Goal: Task Accomplishment & Management: Complete application form

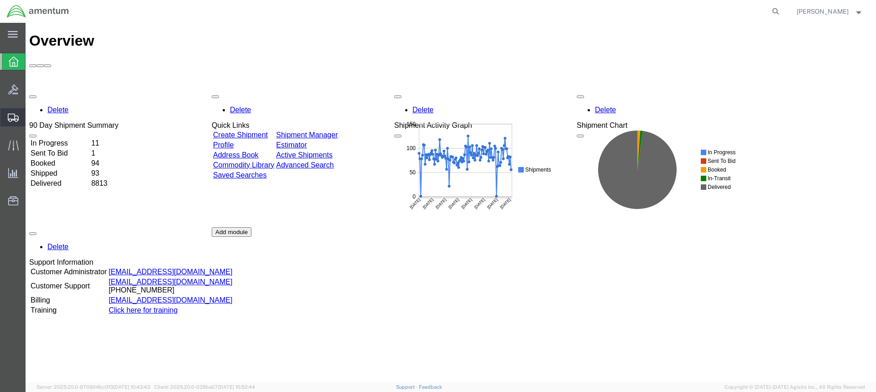
click at [12, 115] on icon at bounding box center [13, 118] width 11 height 8
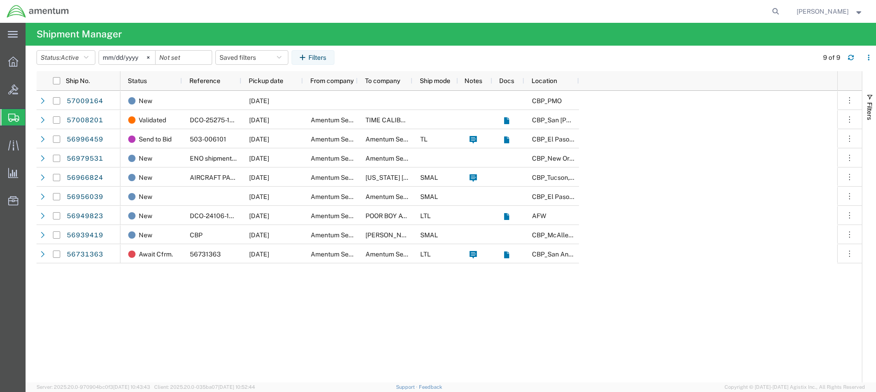
click at [9, 114] on icon at bounding box center [13, 118] width 11 height 8
click at [0, 0] on span "Create from Template" at bounding box center [0, 0] width 0 height 0
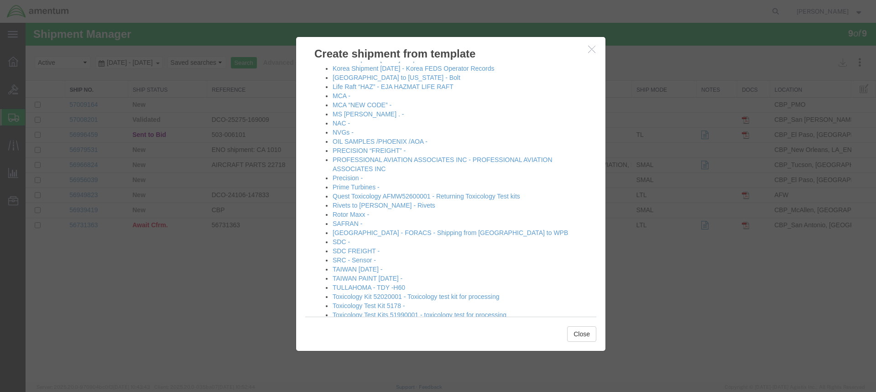
scroll to position [509, 0]
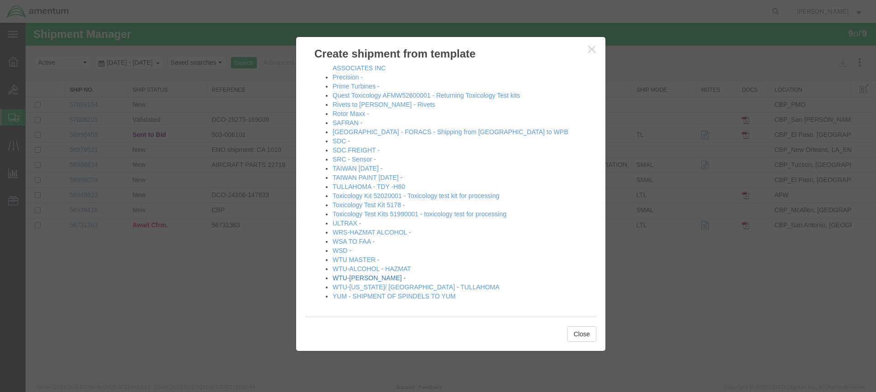
click at [361, 278] on link "WTU-[PERSON_NAME] -" at bounding box center [369, 277] width 73 height 7
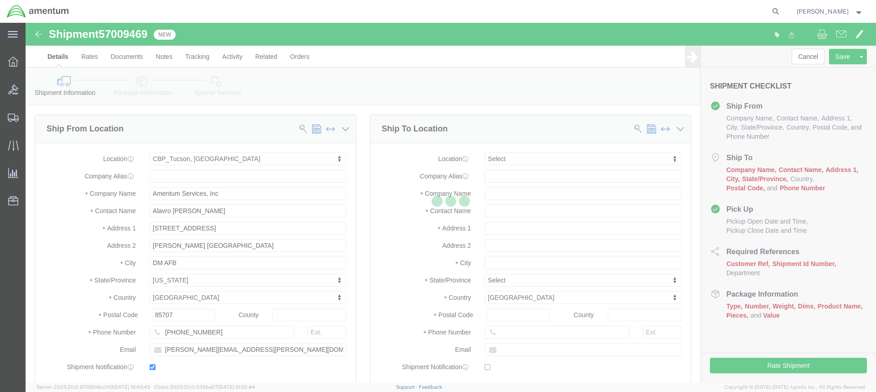
select select "49949"
select select
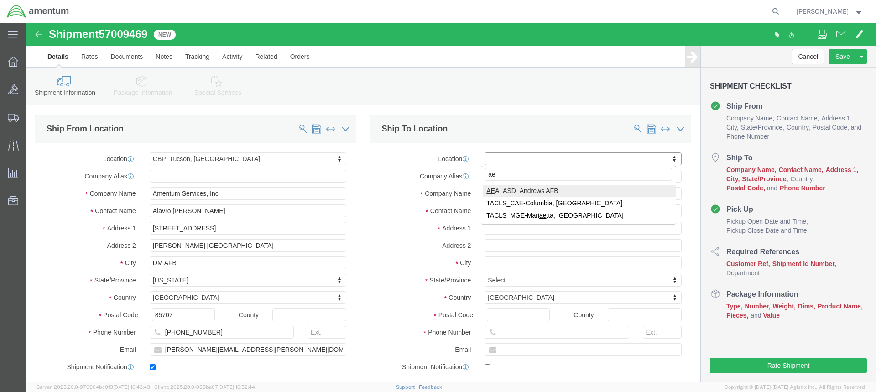
type input "a"
type input "AEROAIR LLC"
click input "text"
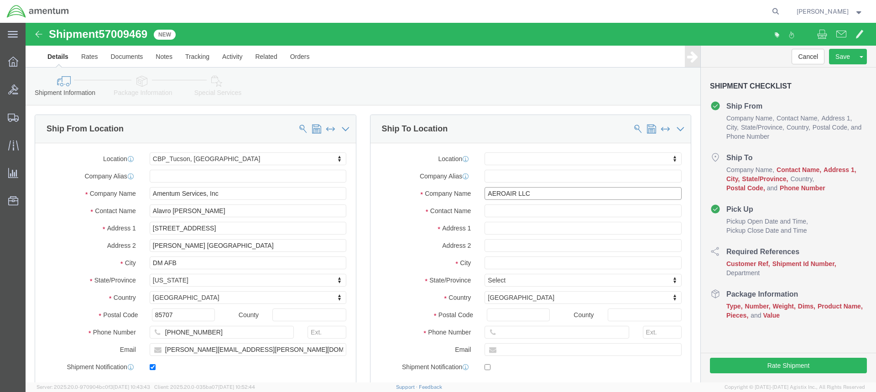
click input "AEROAIR LLC"
type input "AERO AIR LLC"
click input "text"
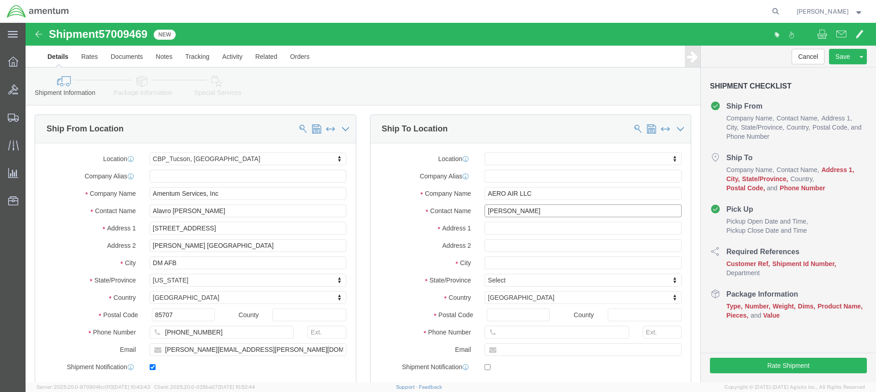
type input "[PERSON_NAME]"
click input "text"
type input "2050 NE. [GEOGRAPHIC_DATA]"
select select
click input "text"
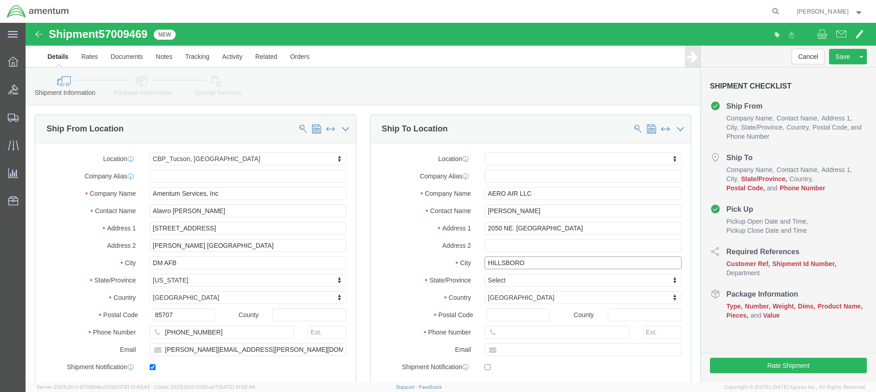
type input "HILLSBORO"
select select
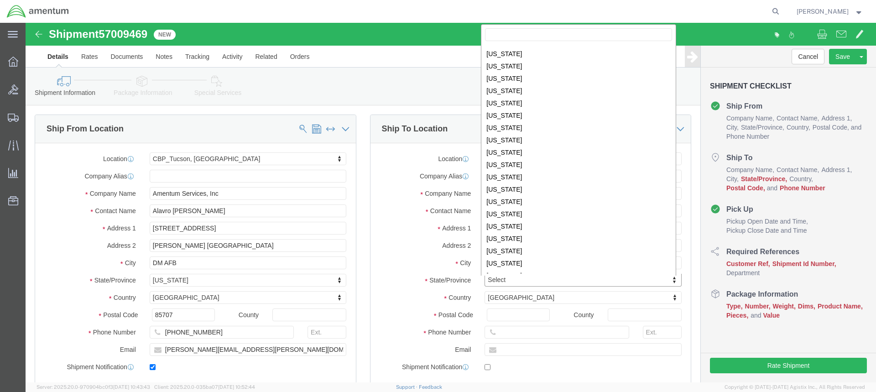
scroll to position [474, 0]
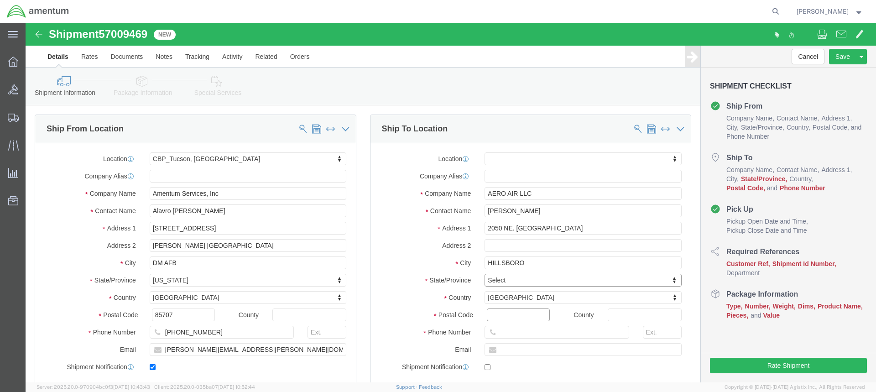
click input "Postal Code"
type input "97124"
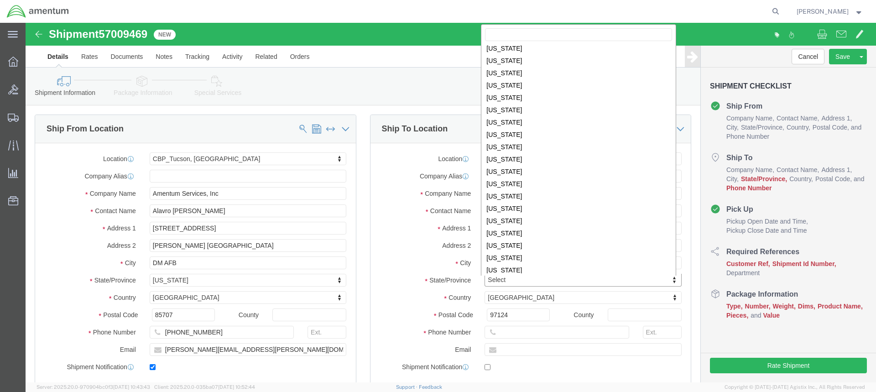
scroll to position [366, 0]
select select
select select "OR"
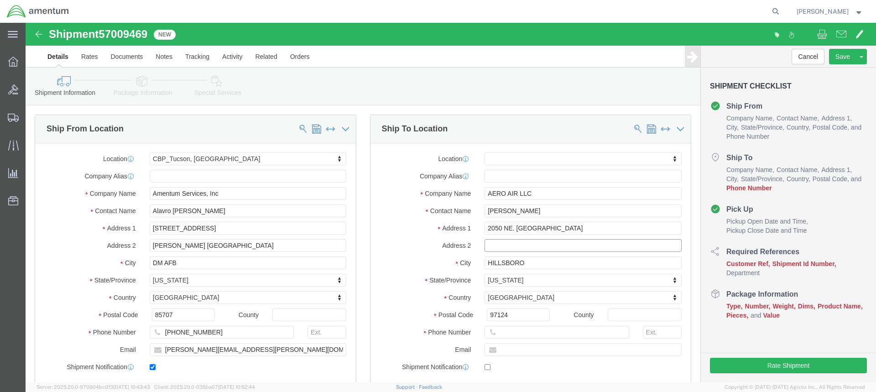
click input "text"
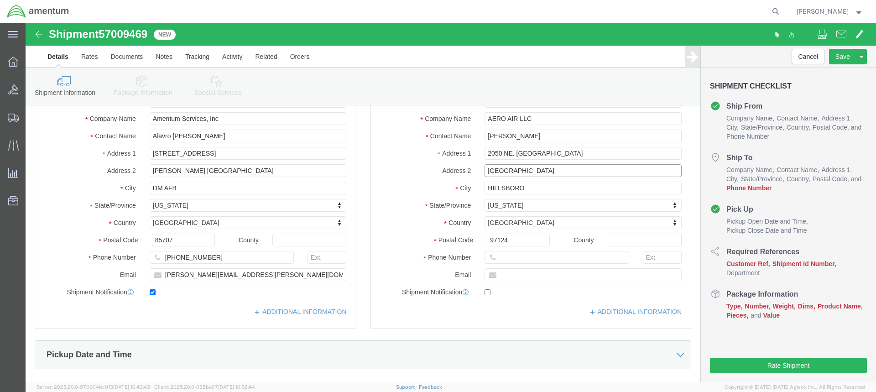
scroll to position [91, 0]
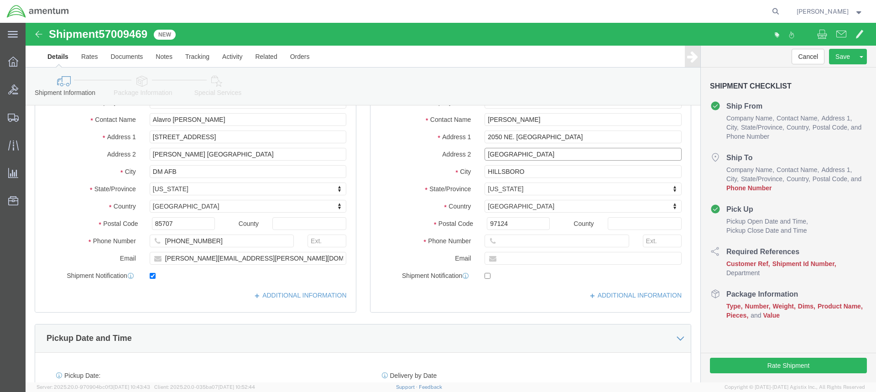
type input "[GEOGRAPHIC_DATA]"
click input "text"
paste input "[PERSON_NAME][EMAIL_ADDRESS][PERSON_NAME][DOMAIN_NAME]"
type input "[PERSON_NAME][EMAIL_ADDRESS][PERSON_NAME][DOMAIN_NAME]"
checkbox input "true"
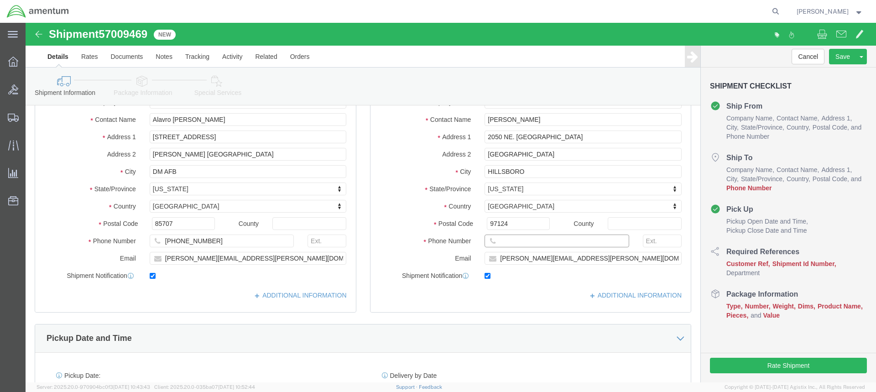
click input "text"
type input "[PHONE_NUMBER]"
click div "Location My Profile Location [PHONE_NUMBER] [PHONE_NUMBER] [PHONE_NUMBER] [PHON…"
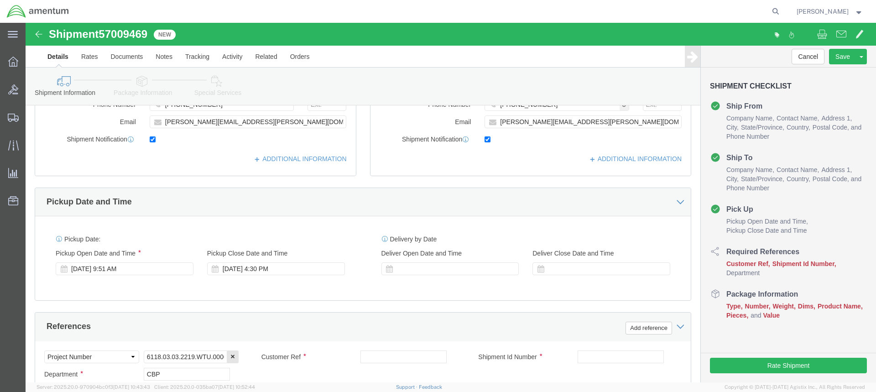
scroll to position [228, 0]
click div "[DATE] 9:51 AM"
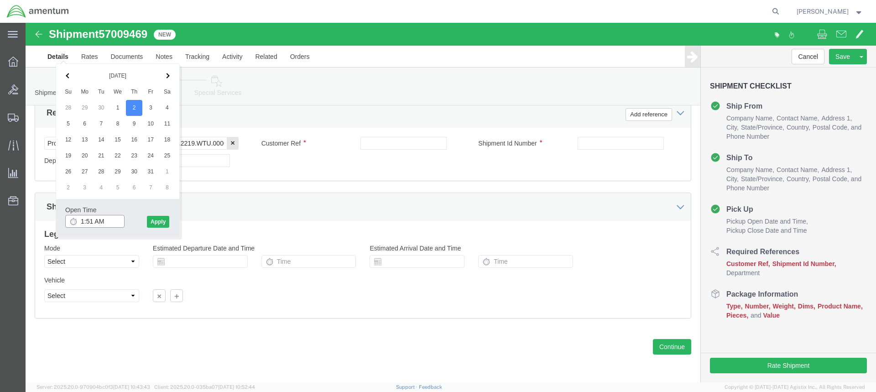
type input "10:51 AM"
click input "text"
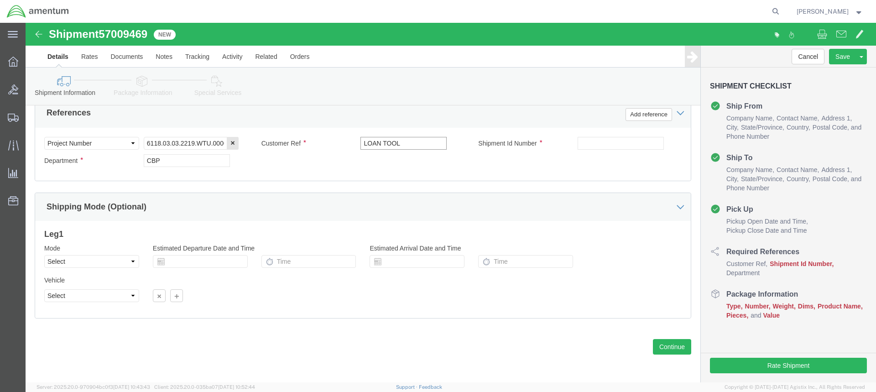
type input "LOAN TOOL"
click input "text"
type input "LOAN TOOL"
click button "Continue"
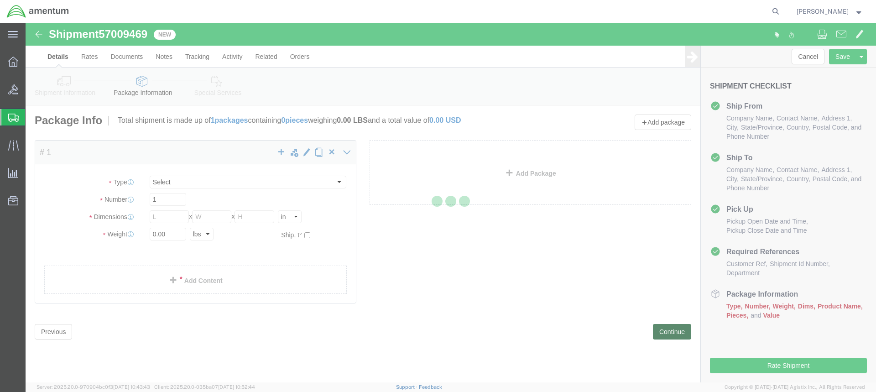
select select "CBOX"
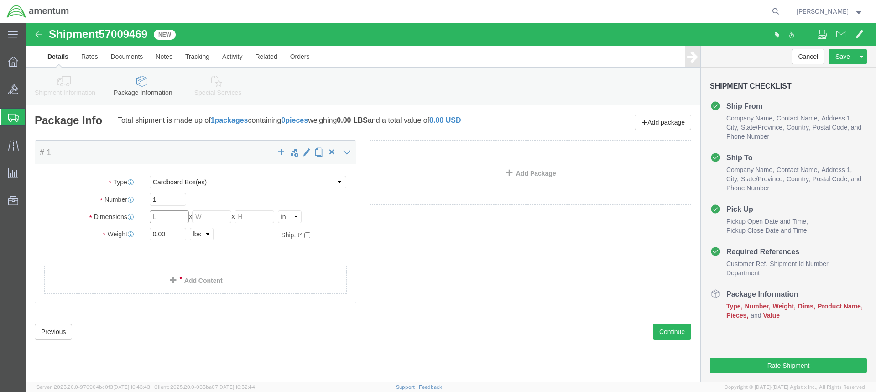
click input "text"
type input "12"
type input "10"
type input "9"
type input "3.00"
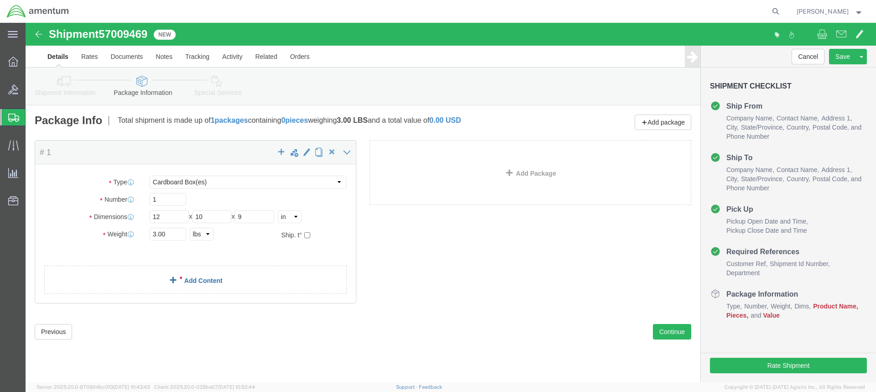
click link "Add Content"
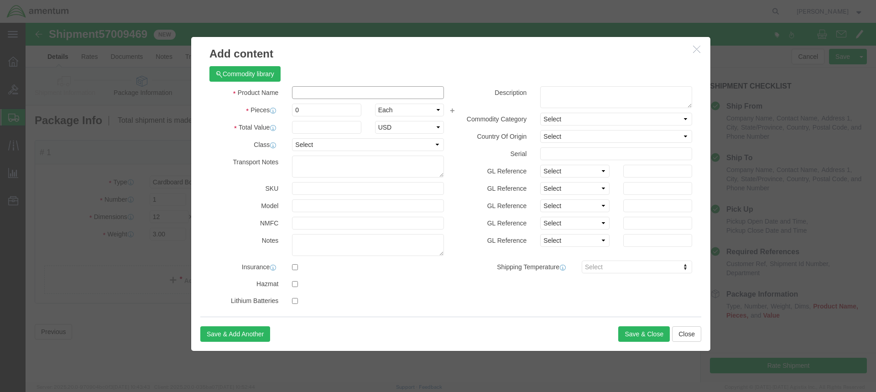
click input "text"
type input "TOOL LOAN"
click input "0"
type input "1"
click input "text"
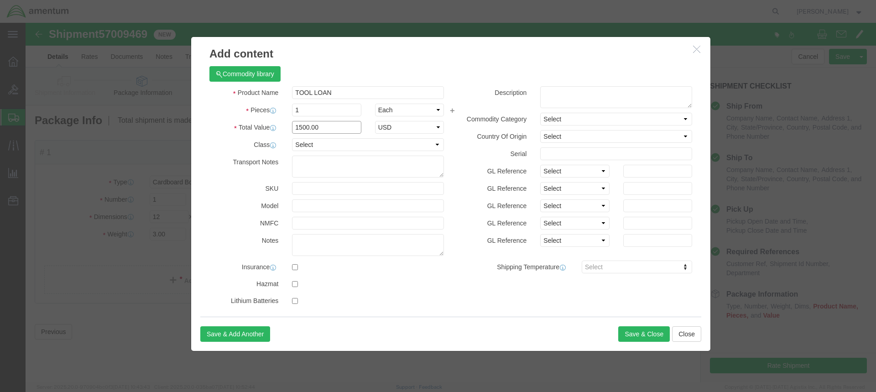
type input "1500.00"
click textarea
type textarea "P/N 196A12"
click input "text"
type input "03331"
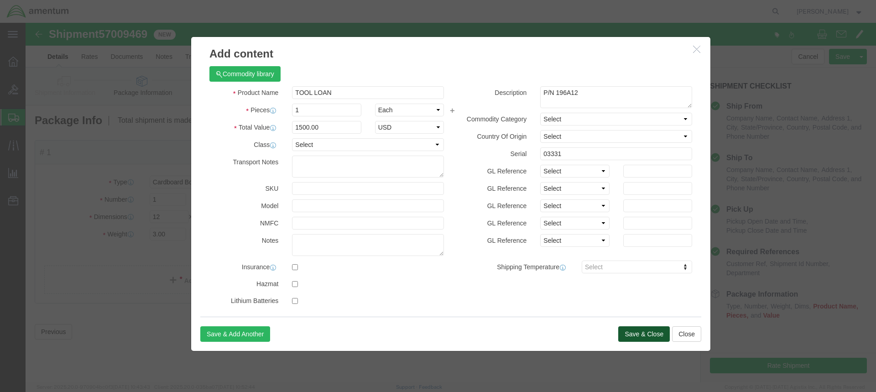
click button "Save & Close"
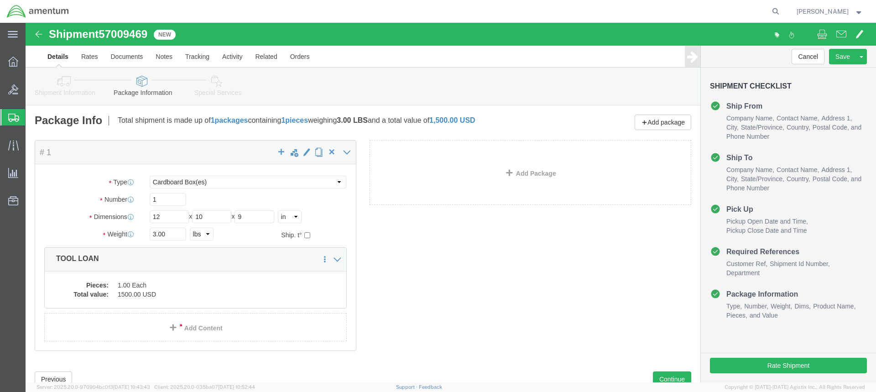
click icon
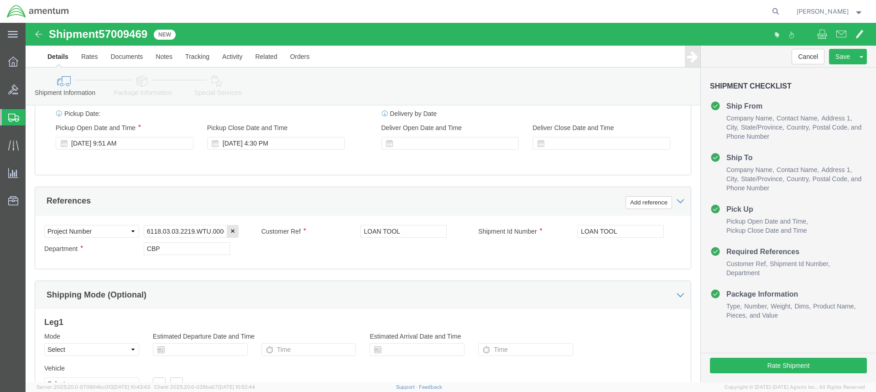
scroll to position [365, 0]
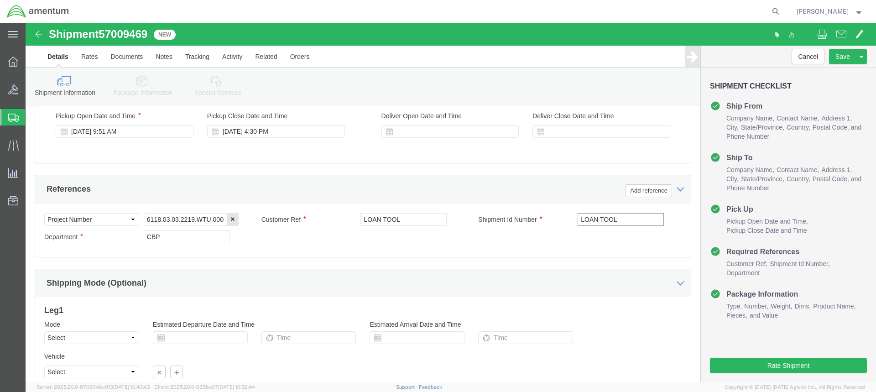
click input "LOAN TOOL"
type input "L"
type input "TOOL LOAN"
click input "LOAN TOOL"
type input "L"
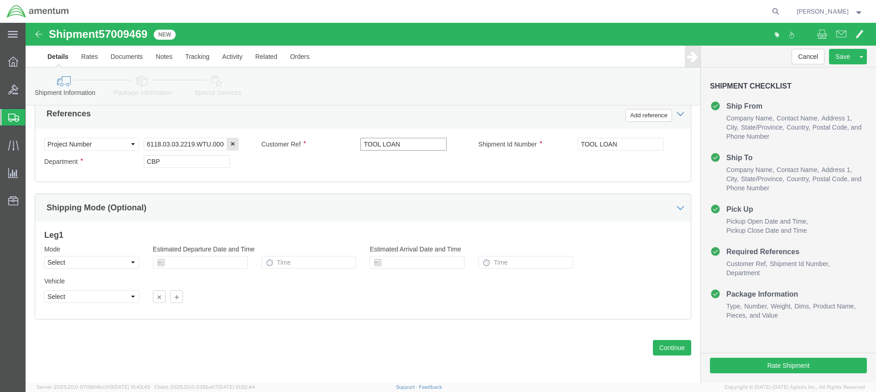
scroll to position [441, 0]
type input "TOOL LOAN"
drag, startPoint x: 651, startPoint y: 321, endPoint x: 612, endPoint y: 319, distance: 38.4
click button "Continue"
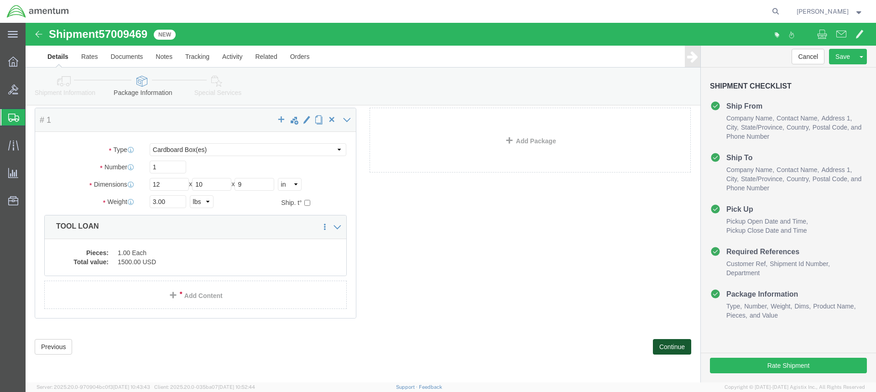
scroll to position [32, 0]
click button "Continue"
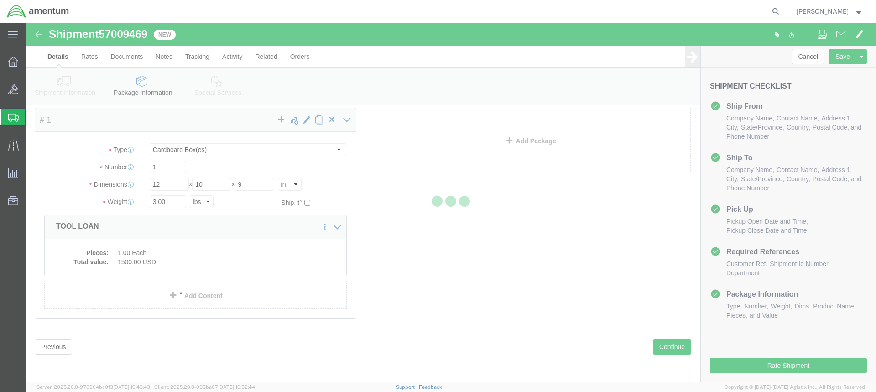
select select
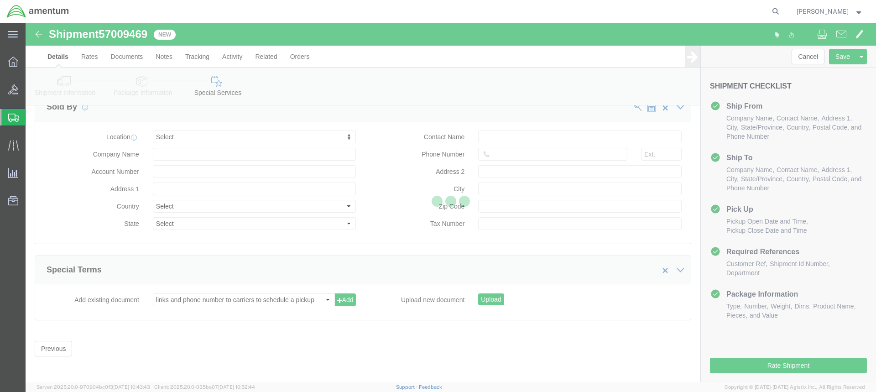
scroll to position [879, 0]
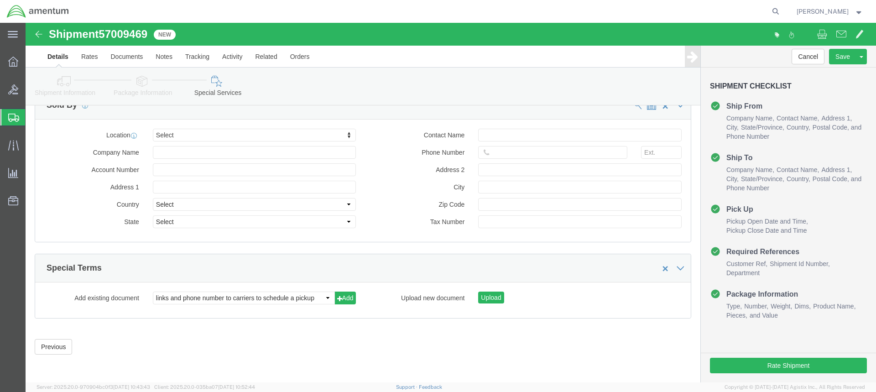
select select "DEPARTMENT"
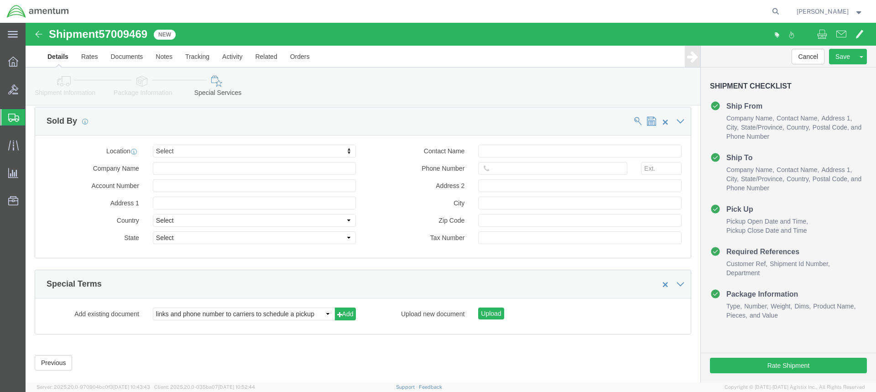
scroll to position [880, 0]
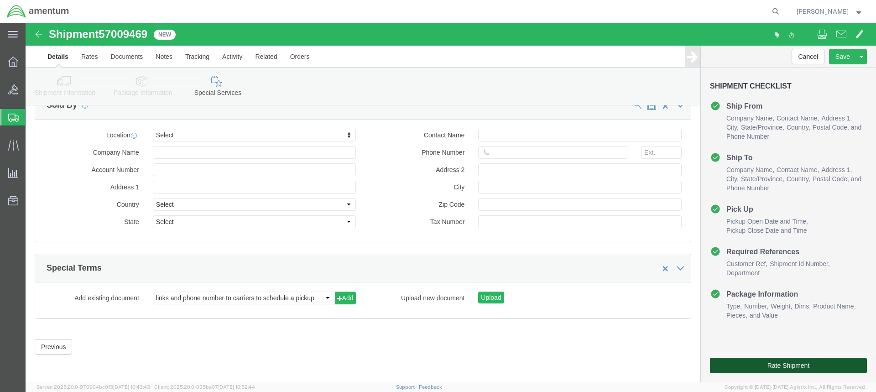
click button "Rate Shipment"
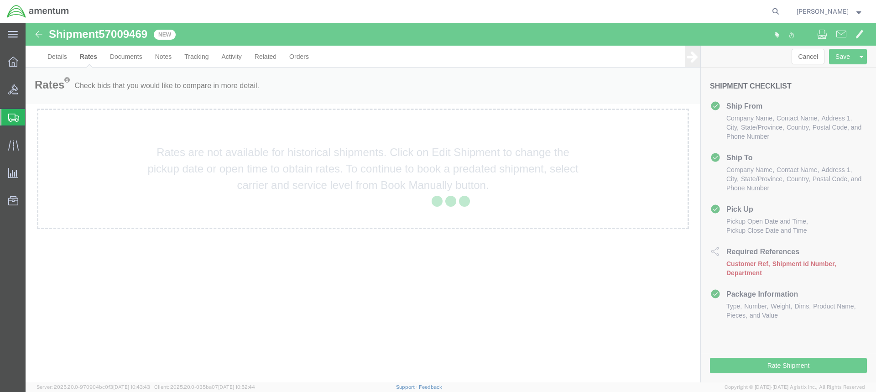
scroll to position [0, 0]
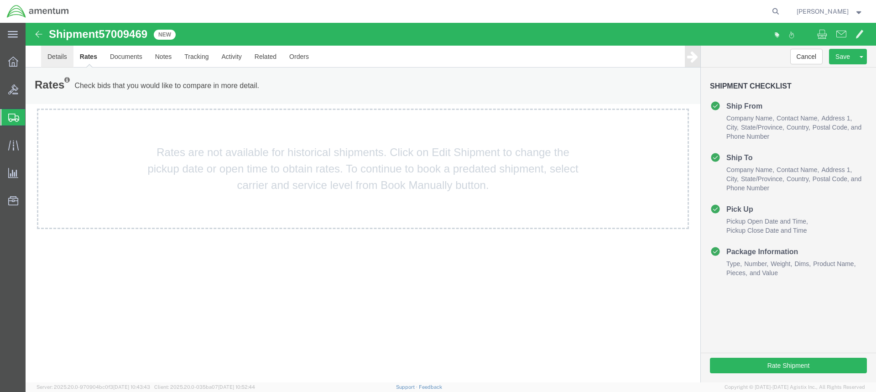
click at [55, 55] on link "Details" at bounding box center [57, 57] width 32 height 22
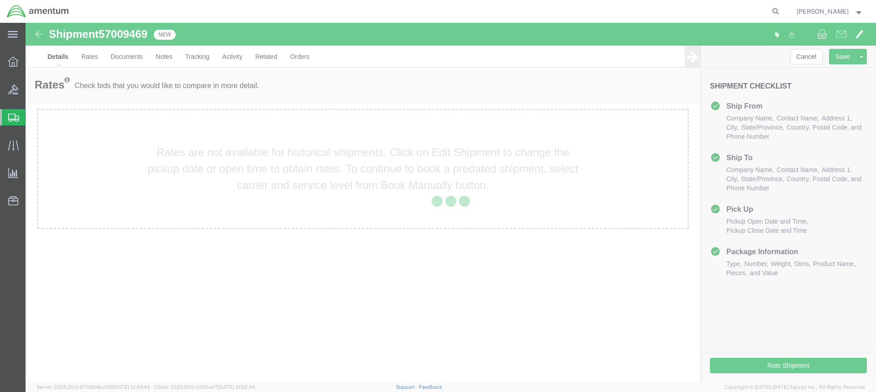
select select "49949"
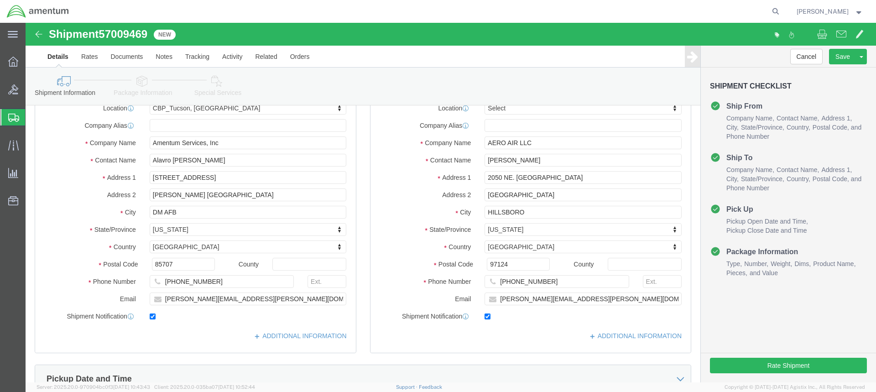
scroll to position [228, 0]
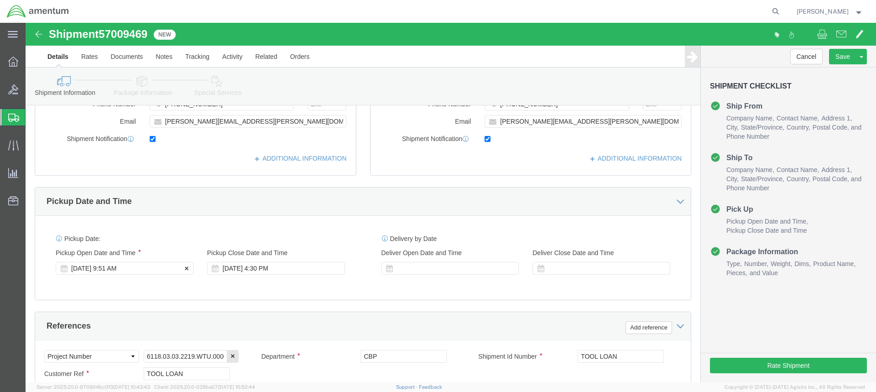
click div "[DATE] 9:51 AM"
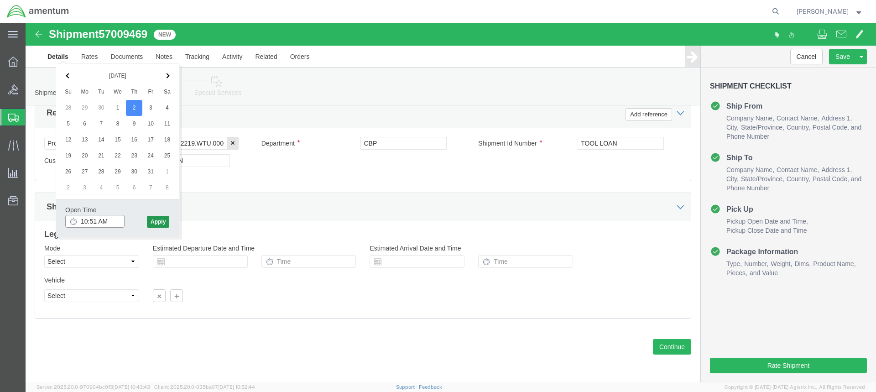
type input "10:51 AM"
click button "Apply"
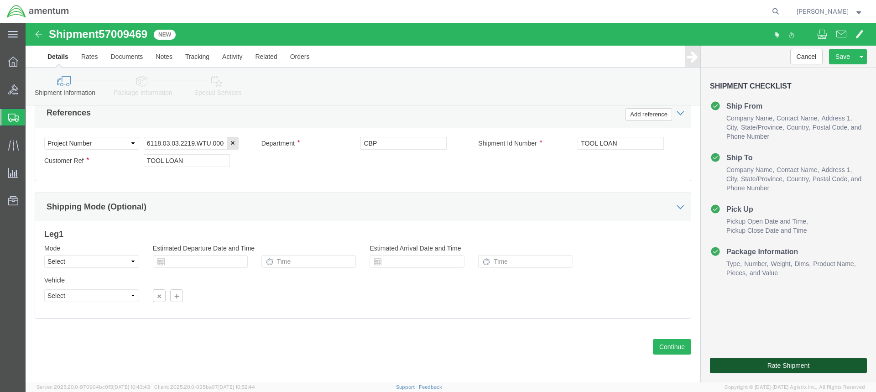
click button "Rate Shipment"
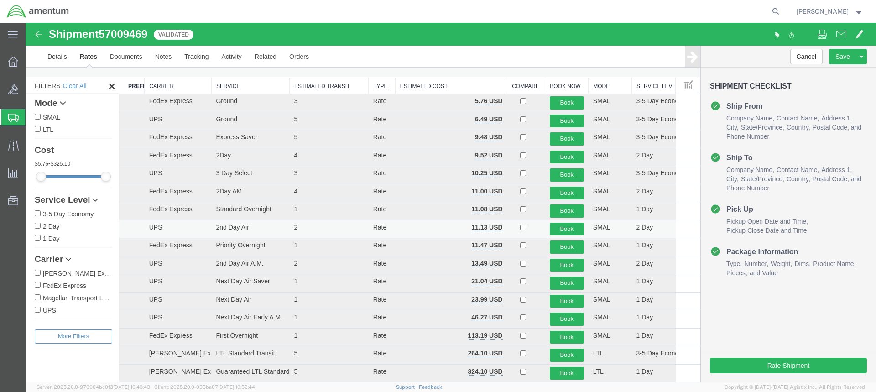
scroll to position [26, 0]
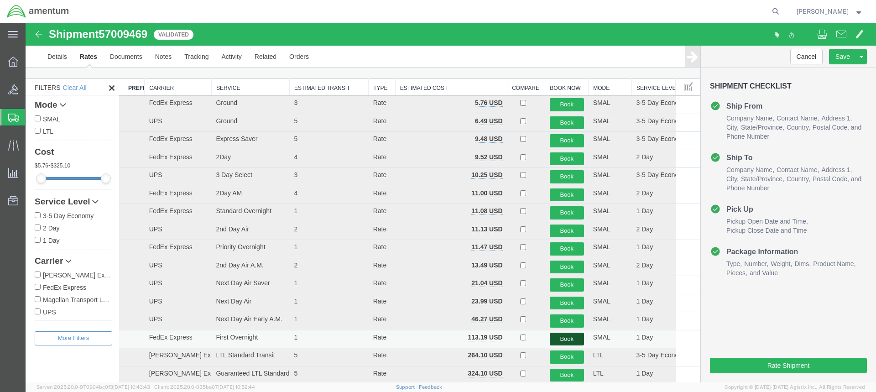
click at [561, 340] on button "Book" at bounding box center [567, 339] width 34 height 13
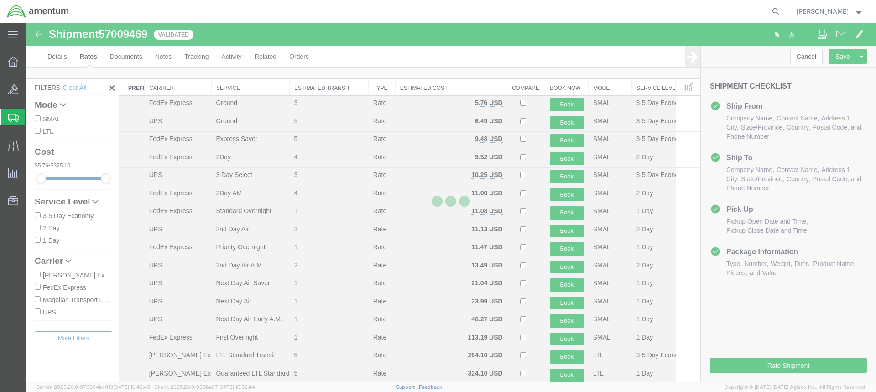
scroll to position [0, 0]
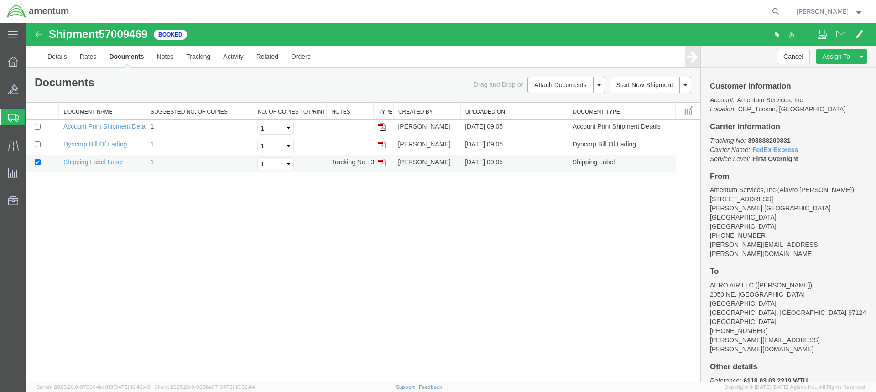
click at [383, 163] on img at bounding box center [381, 162] width 7 height 7
click at [817, 86] on link "Save As Template" at bounding box center [827, 86] width 79 height 14
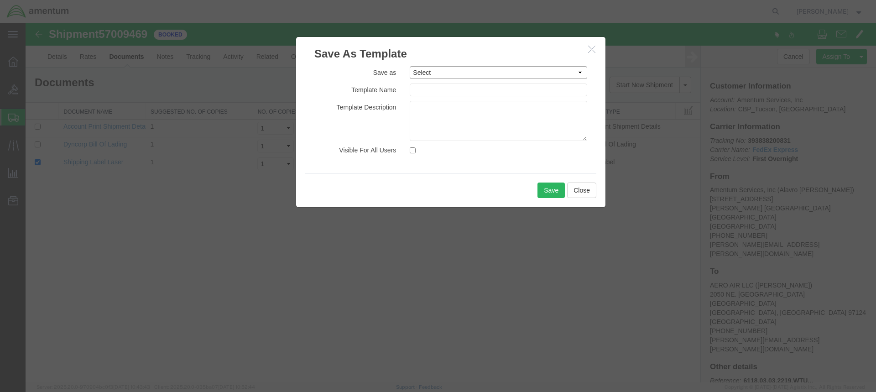
click at [582, 72] on select "Select #SAC TO BROWN FOR BOXES 1VISION 340 AVATION SERVICES LLC AC1-25LP AEROSP…" at bounding box center [499, 72] width 178 height 13
click at [441, 73] on select "Select #SAC TO BROWN FOR BOXES 1VISION 340 AVATION SERVICES LLC AC1-25LP AEROSP…" at bounding box center [499, 72] width 178 height 13
click at [580, 73] on select "Select #SAC TO BROWN FOR BOXES 1VISION 340 AVATION SERVICES LLC AC1-25LP AEROSP…" at bounding box center [499, 72] width 178 height 13
click at [469, 51] on h3 "Save As Template" at bounding box center [450, 49] width 309 height 25
click at [426, 90] on input "text" at bounding box center [499, 90] width 178 height 13
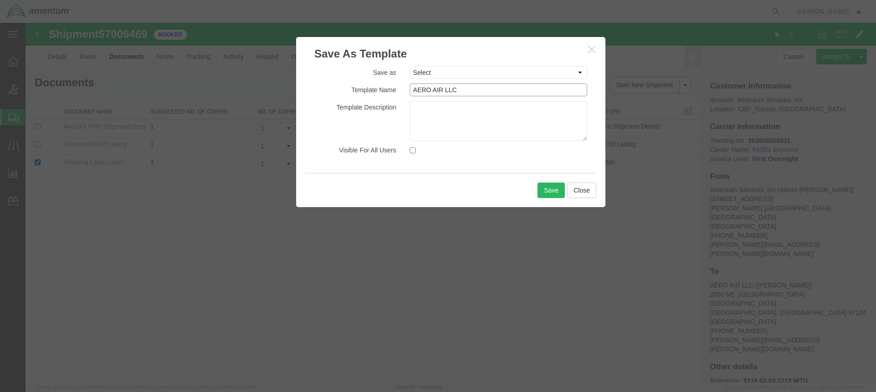
type input "AERO AIR LLC"
click at [434, 116] on textarea at bounding box center [499, 121] width 178 height 40
type textarea "TOOL LOAN"
click at [413, 151] on input "Visible For All Users" at bounding box center [413, 150] width 6 height 6
checkbox input "true"
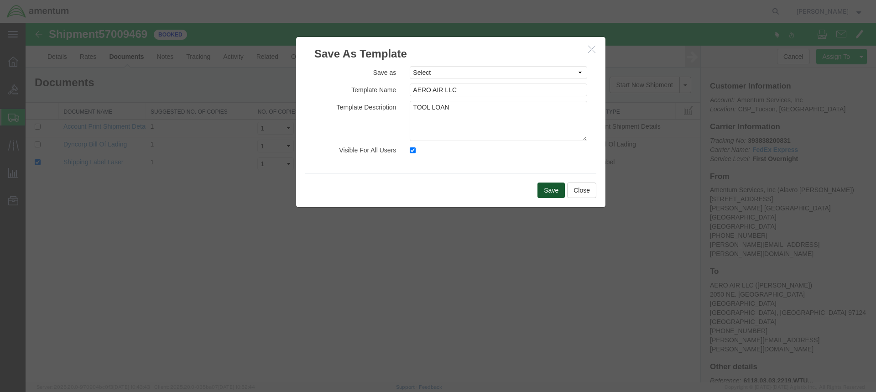
click at [551, 192] on button "Save" at bounding box center [551, 191] width 27 height 16
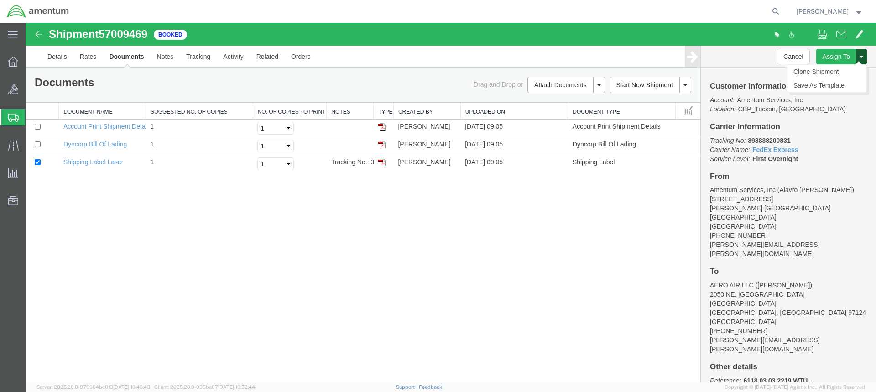
click at [861, 57] on span at bounding box center [862, 57] width 4 height 2
click at [807, 70] on link "Clone Shipment" at bounding box center [827, 72] width 79 height 14
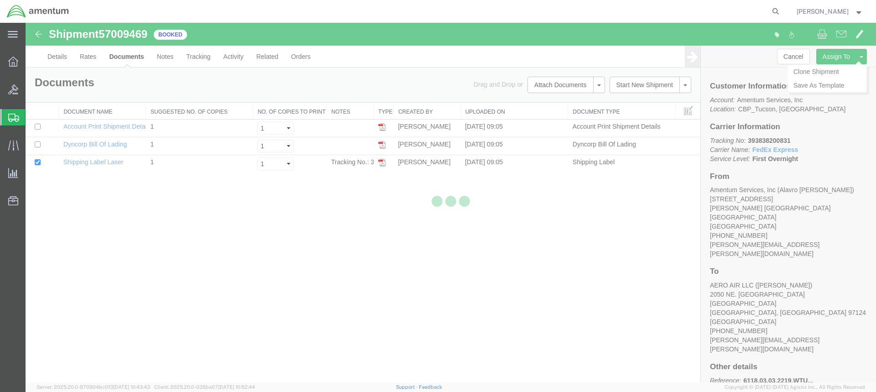
select select "49949"
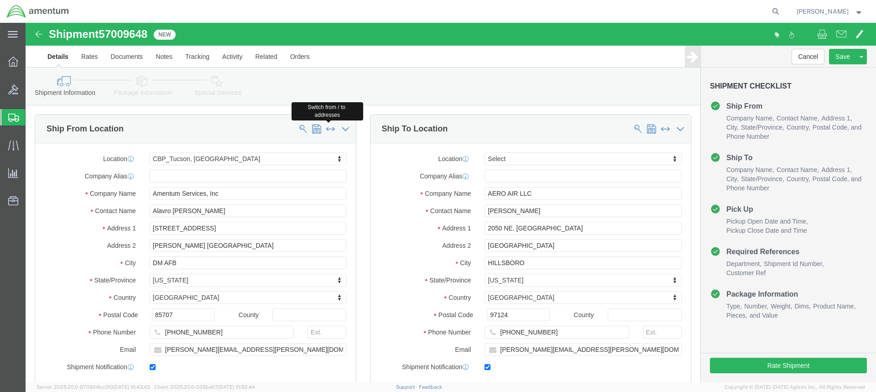
click span
select select
type input "AERO AIR LLC"
type input "[PERSON_NAME]"
type input "2050 NE. [GEOGRAPHIC_DATA]"
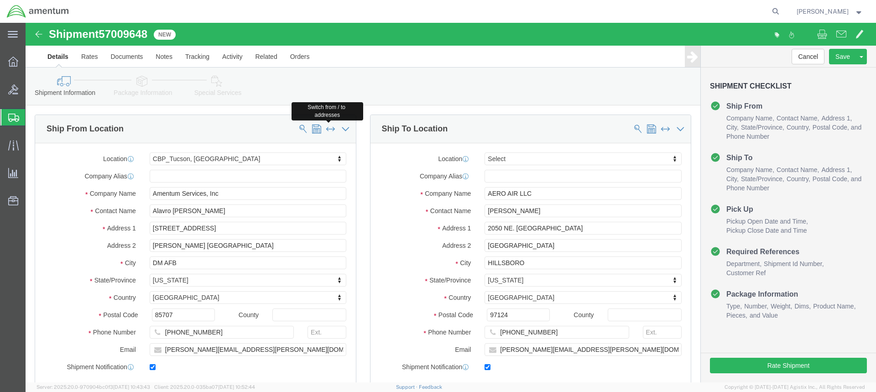
type input "[GEOGRAPHIC_DATA]"
type input "HILLSBORO"
select select "OR"
type input "97124"
type input "[PHONE_NUMBER]"
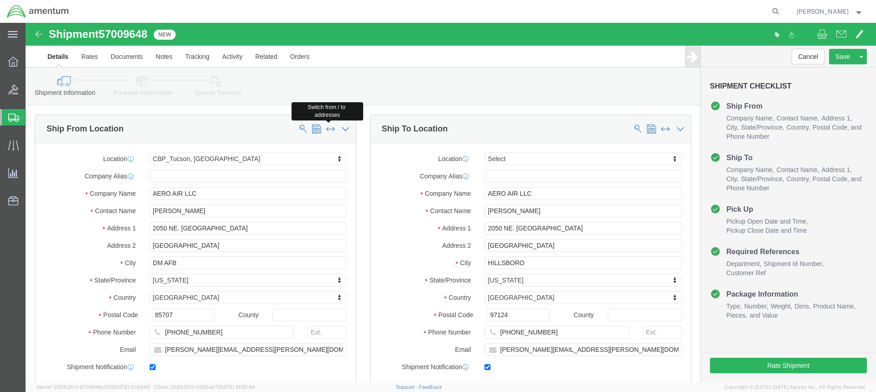
type input "[PERSON_NAME][EMAIL_ADDRESS][PERSON_NAME][DOMAIN_NAME]"
select select "49949"
type input "Amentum Services, Inc"
type input "Alavro [PERSON_NAME]"
type input "[STREET_ADDRESS]"
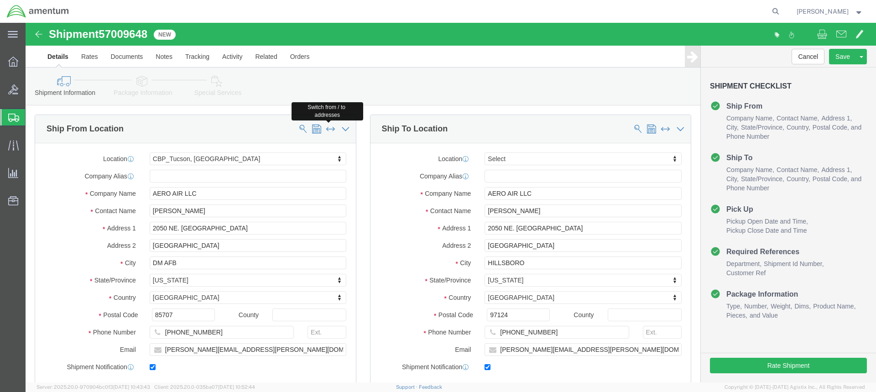
type input "[PERSON_NAME] [GEOGRAPHIC_DATA]"
type input "DM AFB"
select select "AZ"
type input "85707"
type input "[PHONE_NUMBER]"
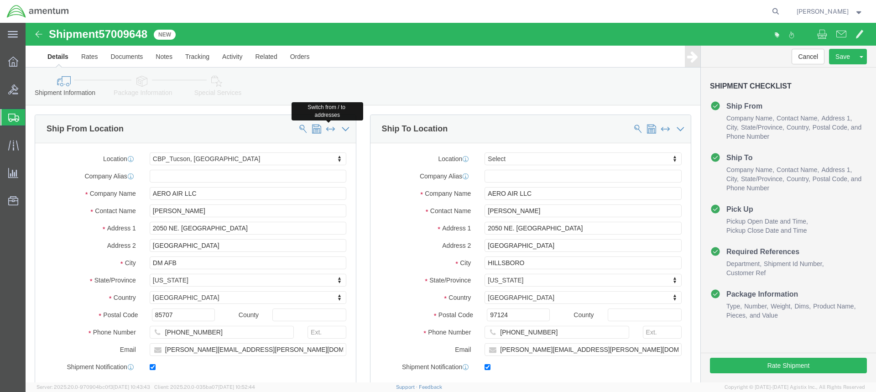
type input "[PERSON_NAME][EMAIL_ADDRESS][PERSON_NAME][DOMAIN_NAME]"
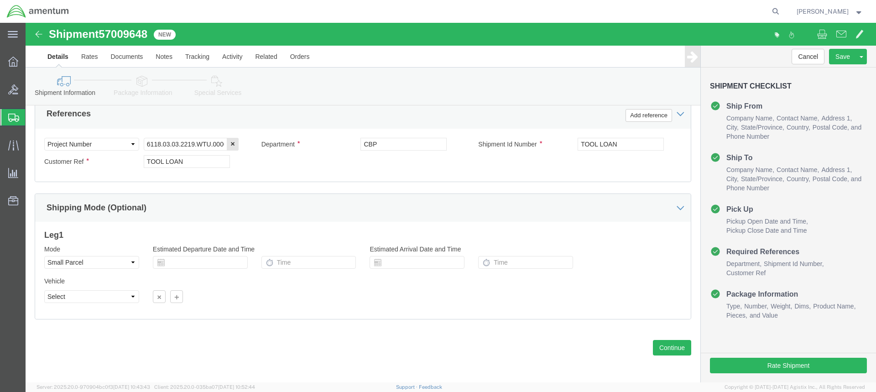
scroll to position [441, 0]
click button "Continue"
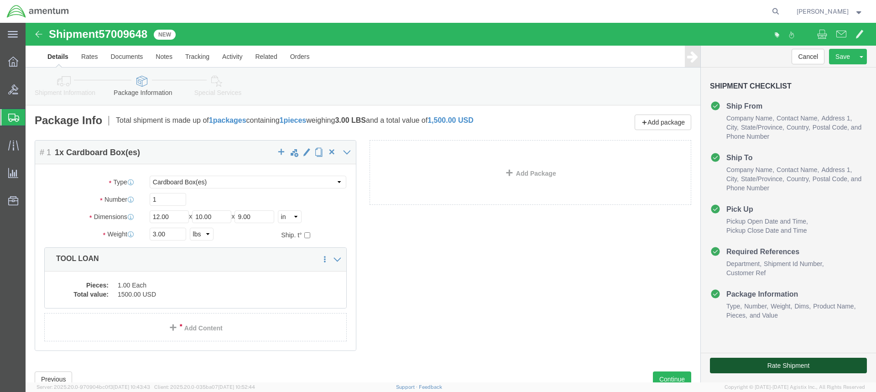
click button "Rate Shipment"
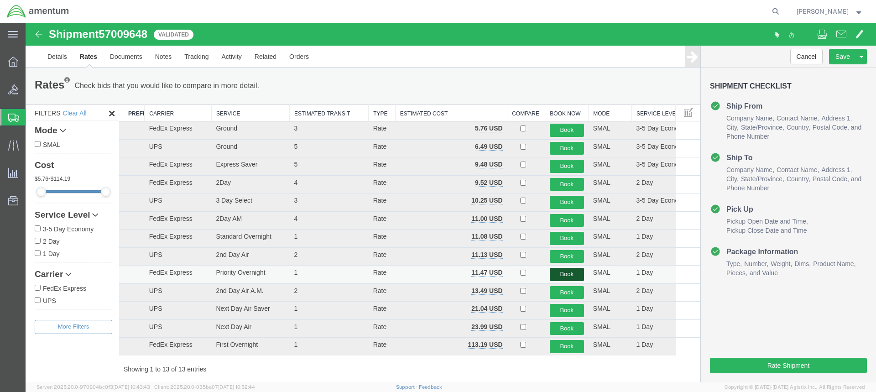
click at [561, 273] on button "Book" at bounding box center [567, 274] width 34 height 13
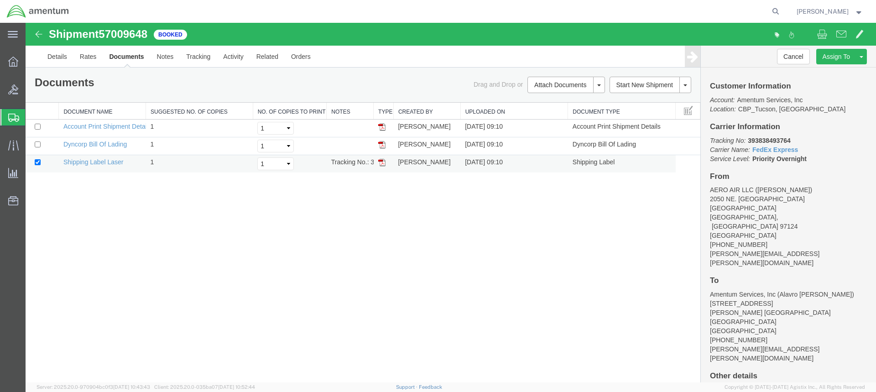
click at [382, 162] on img at bounding box center [381, 162] width 7 height 7
